Goal: Navigation & Orientation: Find specific page/section

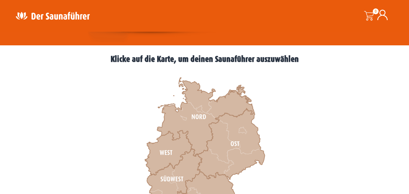
scroll to position [194, 0]
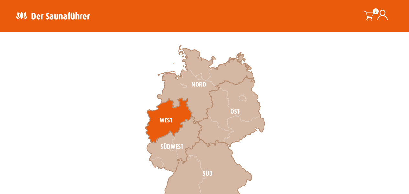
click at [168, 121] on icon at bounding box center [168, 120] width 47 height 45
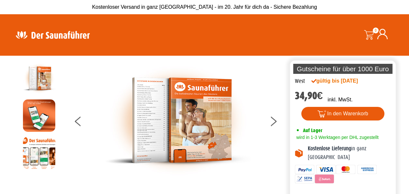
click at [64, 37] on img at bounding box center [53, 34] width 84 height 13
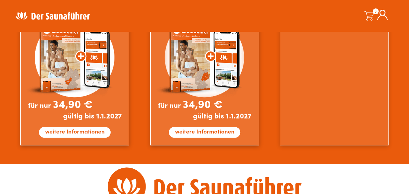
scroll to position [582, 0]
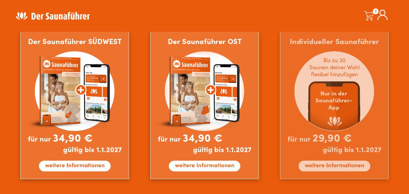
click at [343, 64] on img at bounding box center [334, 105] width 109 height 148
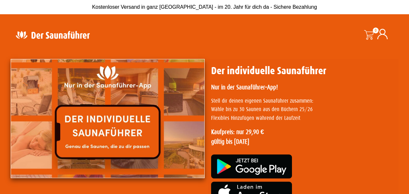
click at [65, 35] on img at bounding box center [53, 34] width 84 height 13
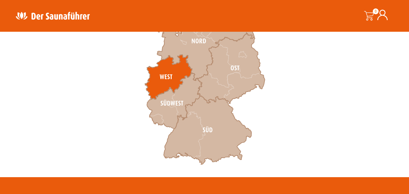
scroll to position [259, 0]
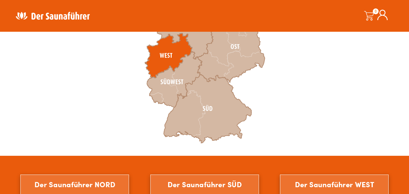
click at [164, 63] on icon at bounding box center [168, 55] width 47 height 45
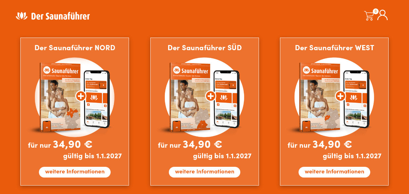
scroll to position [452, 0]
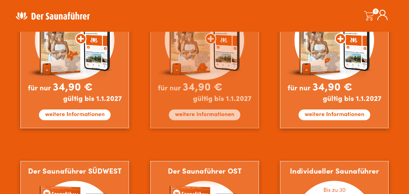
click at [188, 67] on img at bounding box center [204, 54] width 109 height 148
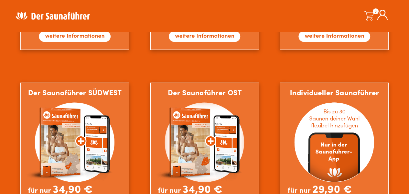
scroll to position [549, 0]
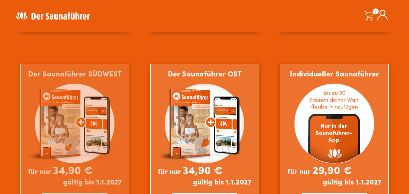
click at [77, 124] on img at bounding box center [74, 138] width 109 height 148
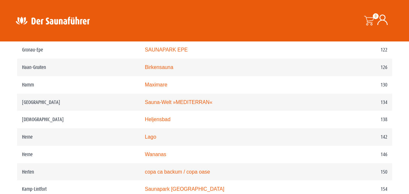
scroll to position [743, 0]
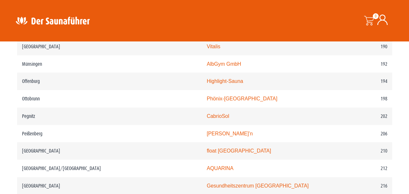
scroll to position [1131, 0]
